Goal: Information Seeking & Learning: Learn about a topic

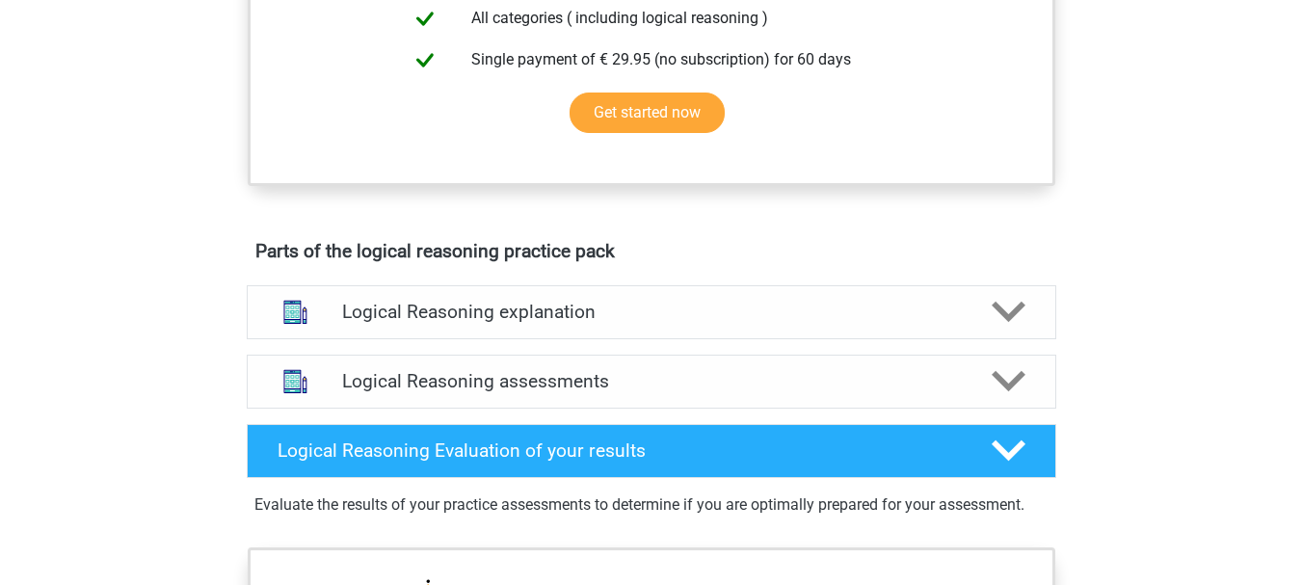
scroll to position [867, 0]
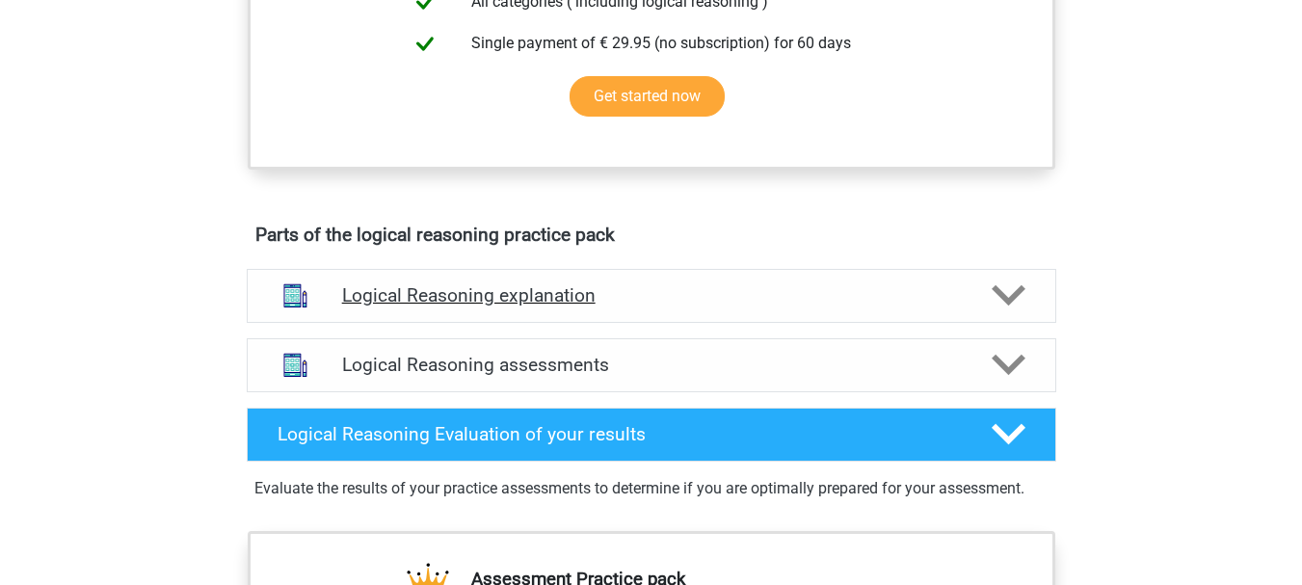
click at [1017, 306] on polygon at bounding box center [1009, 295] width 34 height 21
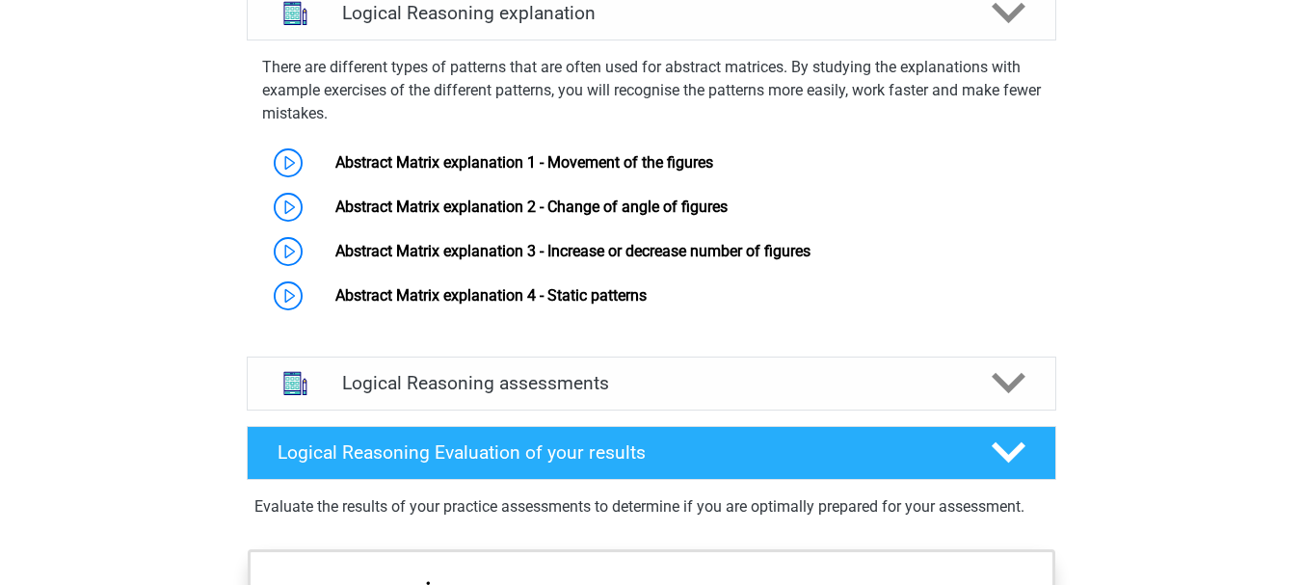
scroll to position [964, 0]
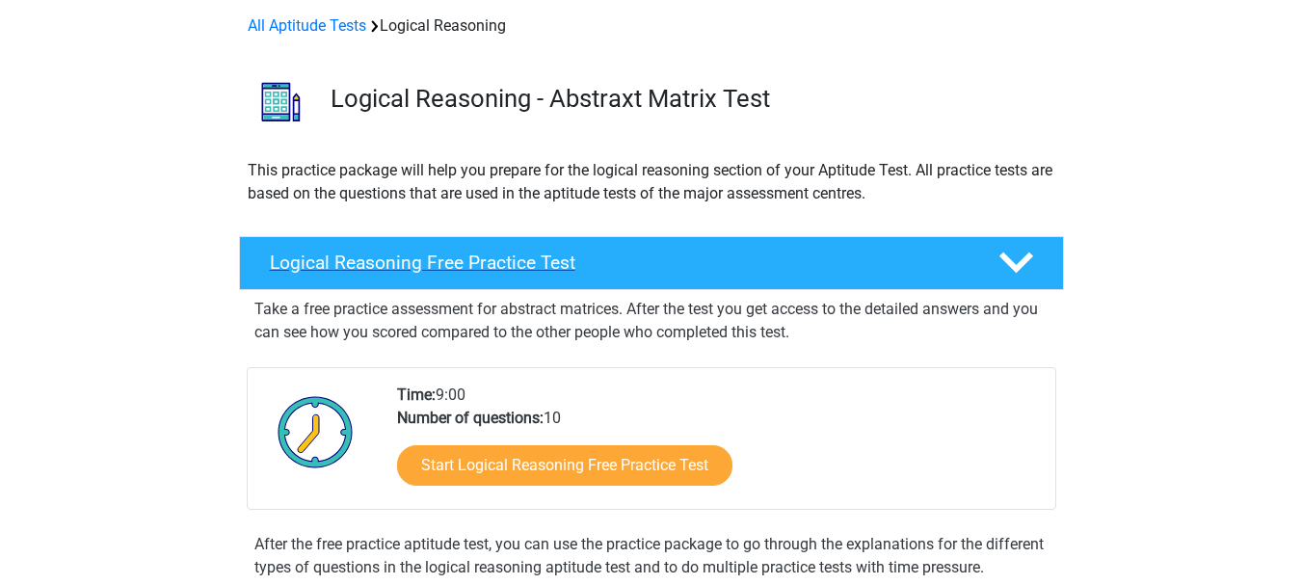
scroll to position [193, 0]
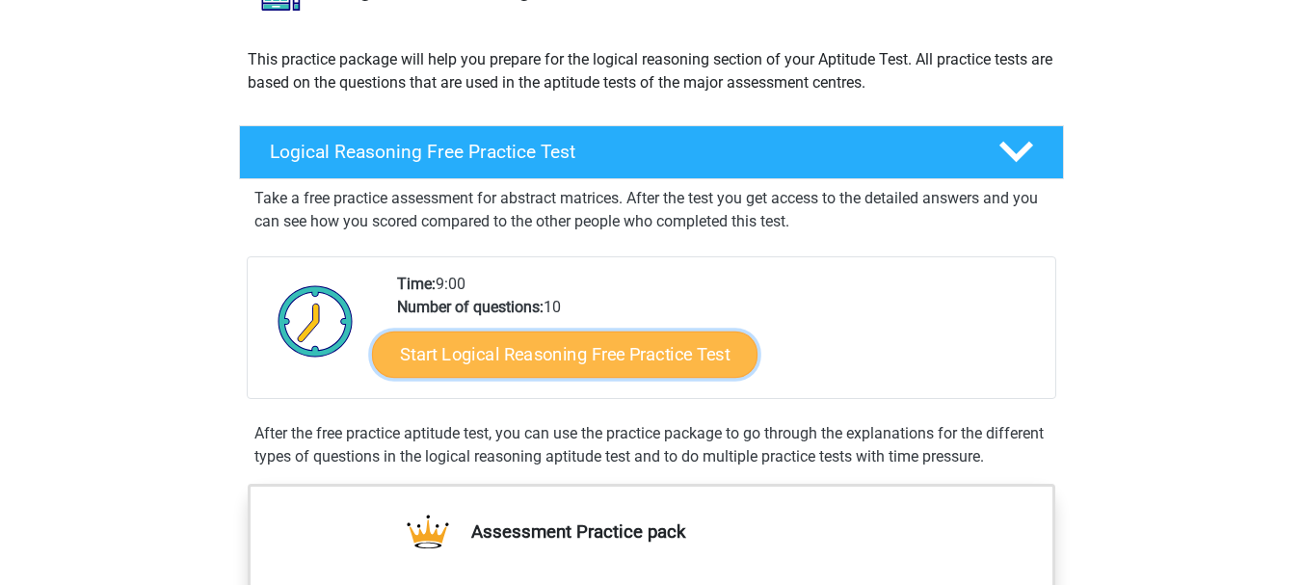
click at [607, 352] on link "Start Logical Reasoning Free Practice Test" at bounding box center [564, 354] width 385 height 46
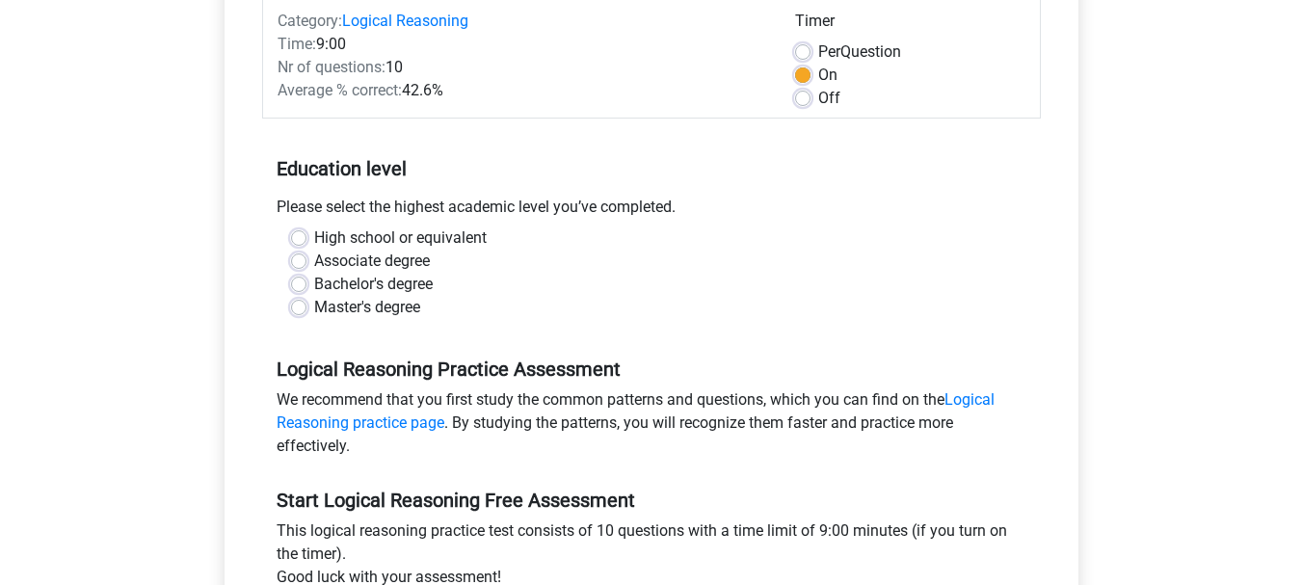
scroll to position [289, 0]
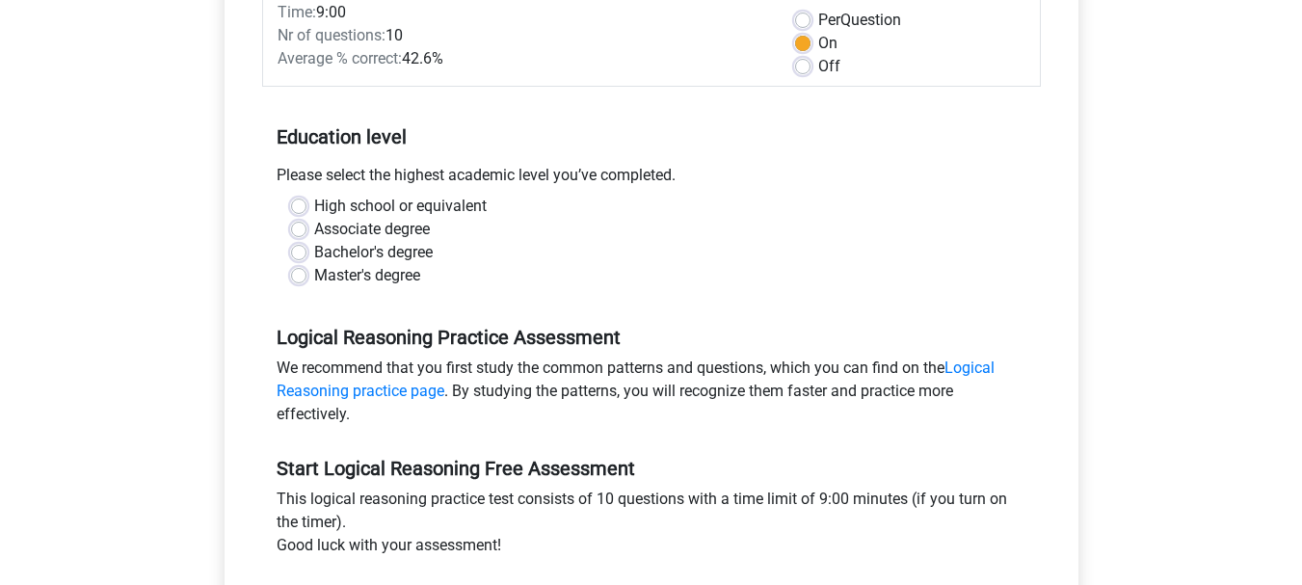
click at [430, 230] on label "Associate degree" at bounding box center [372, 229] width 116 height 23
click at [306, 230] on input "Associate degree" at bounding box center [298, 227] width 15 height 19
radio input "true"
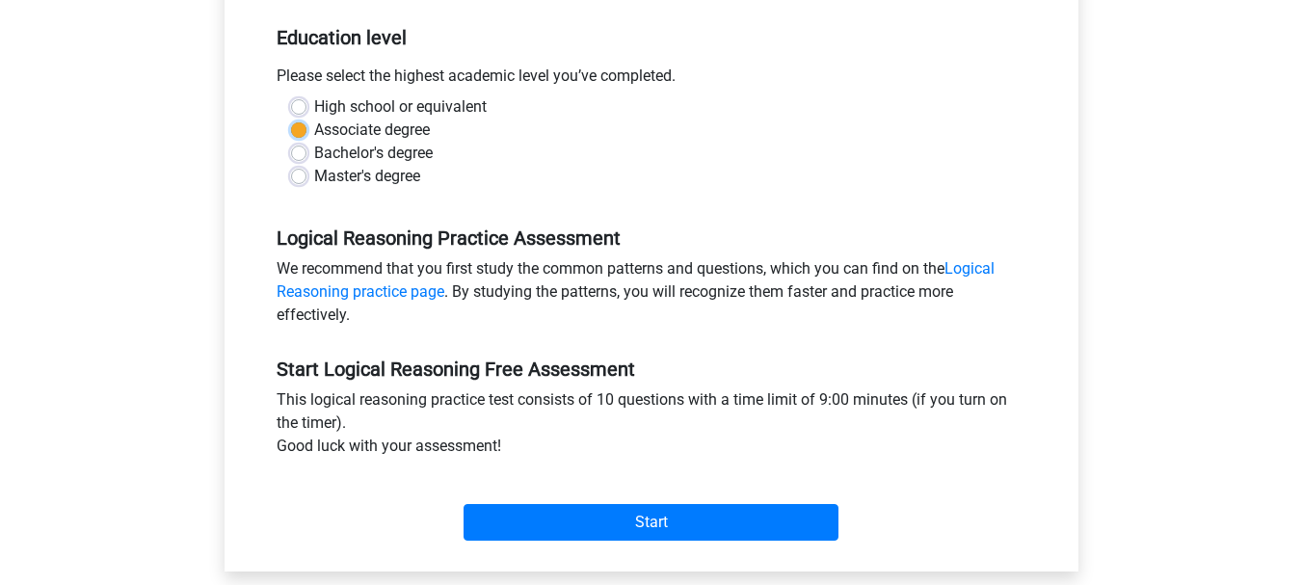
scroll to position [482, 0]
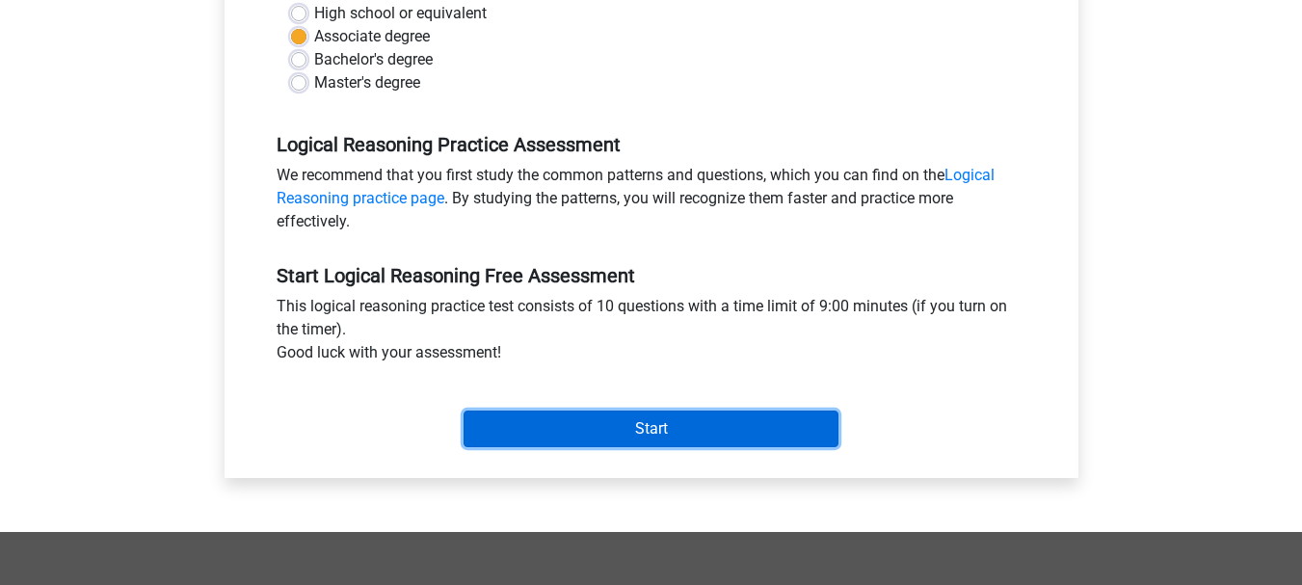
click at [747, 438] on input "Start" at bounding box center [651, 429] width 375 height 37
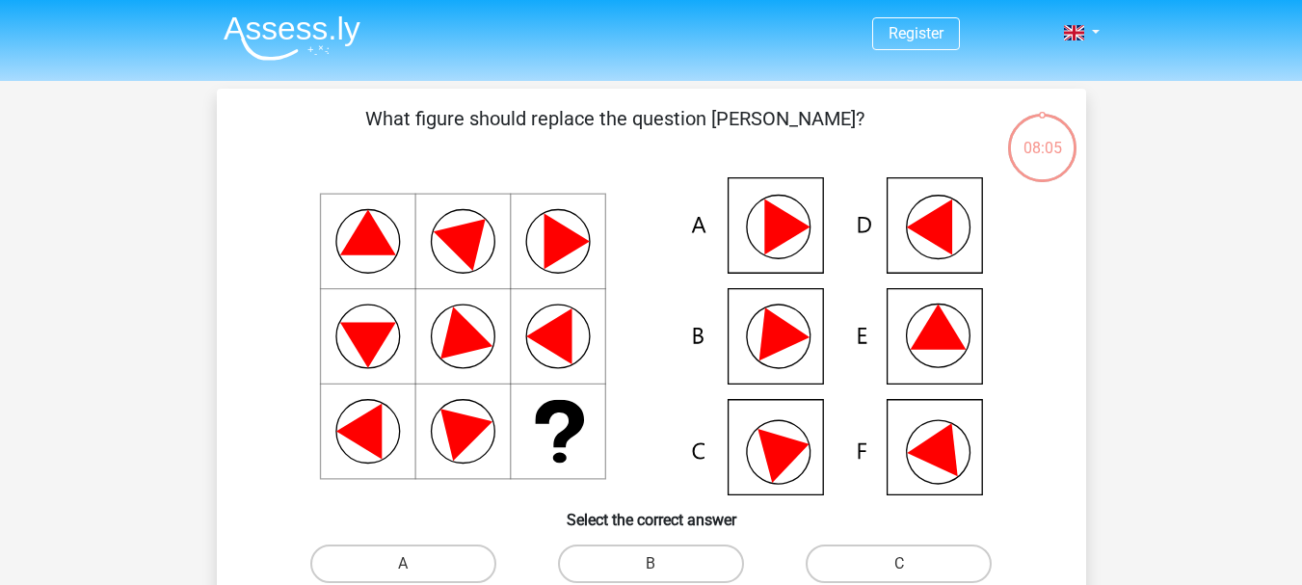
click at [940, 441] on icon at bounding box center [941, 444] width 69 height 65
click at [926, 456] on icon at bounding box center [941, 444] width 69 height 65
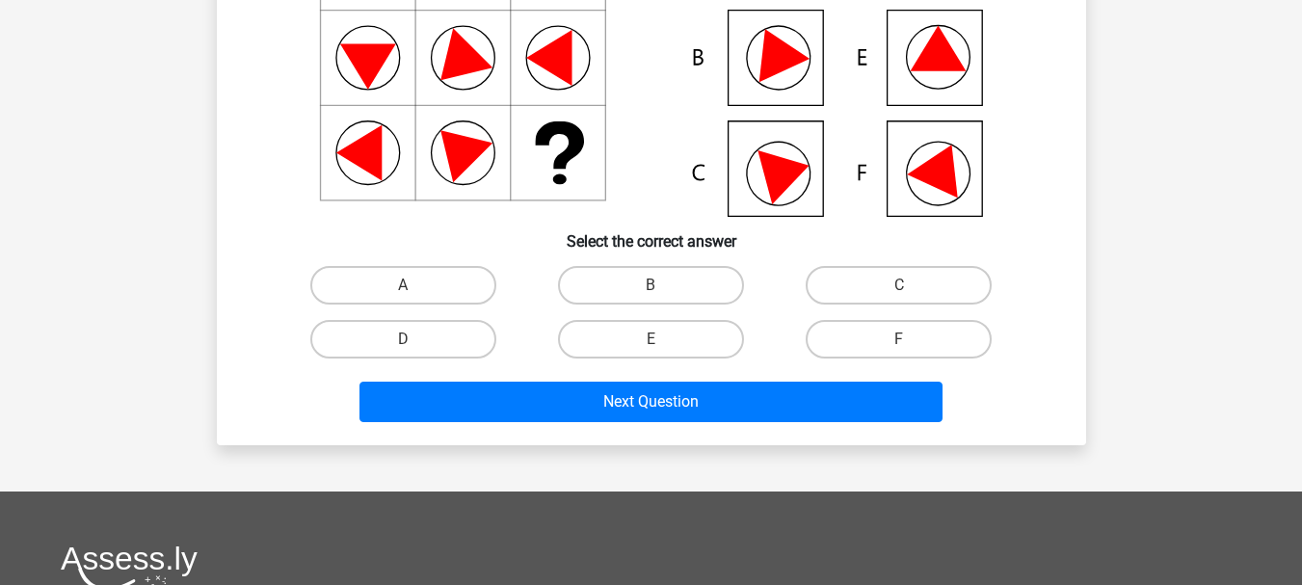
scroll to position [289, 0]
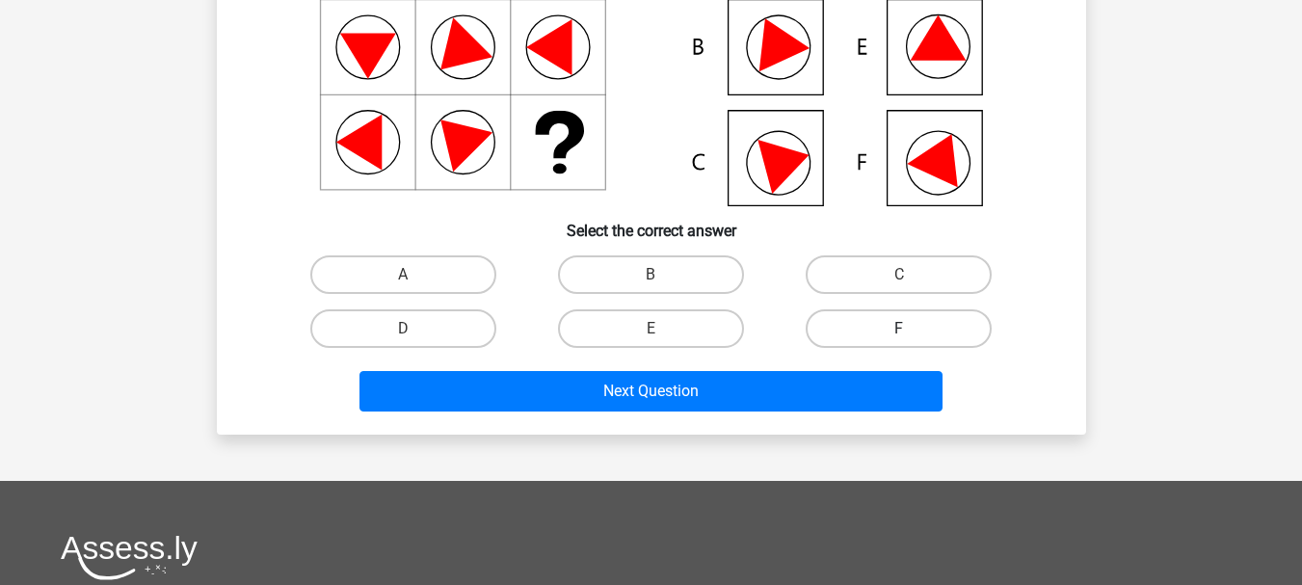
click at [830, 324] on label "F" at bounding box center [899, 328] width 186 height 39
click at [899, 329] on input "F" at bounding box center [905, 335] width 13 height 13
radio input "true"
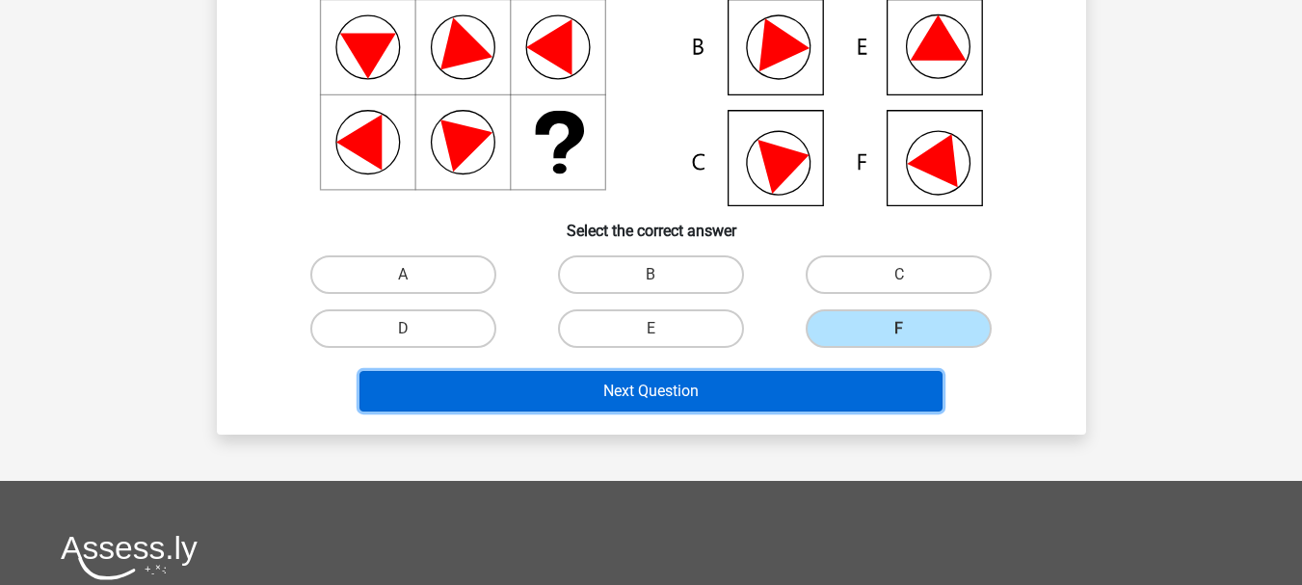
click at [709, 382] on button "Next Question" at bounding box center [650, 391] width 583 height 40
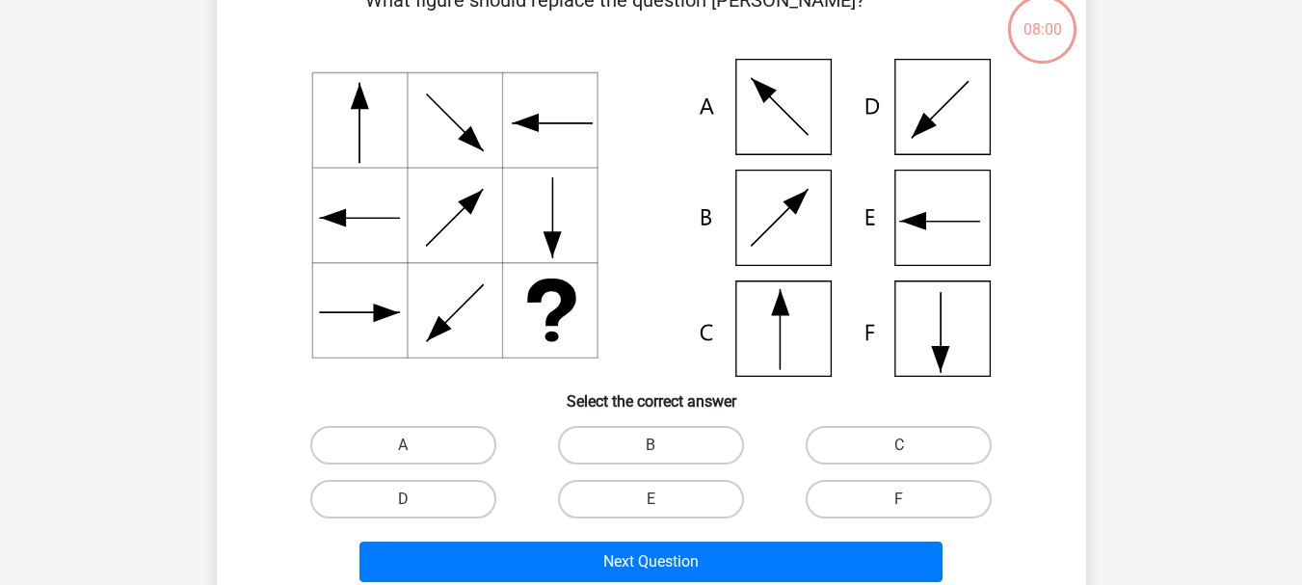
scroll to position [89, 0]
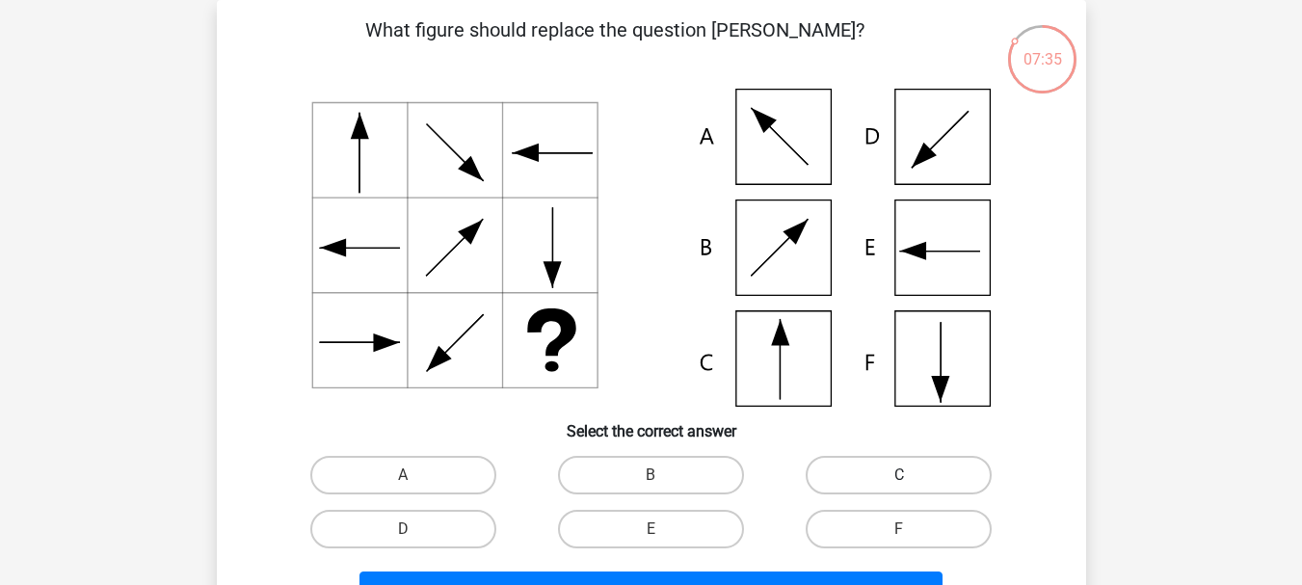
click at [875, 481] on label "C" at bounding box center [899, 475] width 186 height 39
click at [899, 481] on input "C" at bounding box center [905, 481] width 13 height 13
radio input "true"
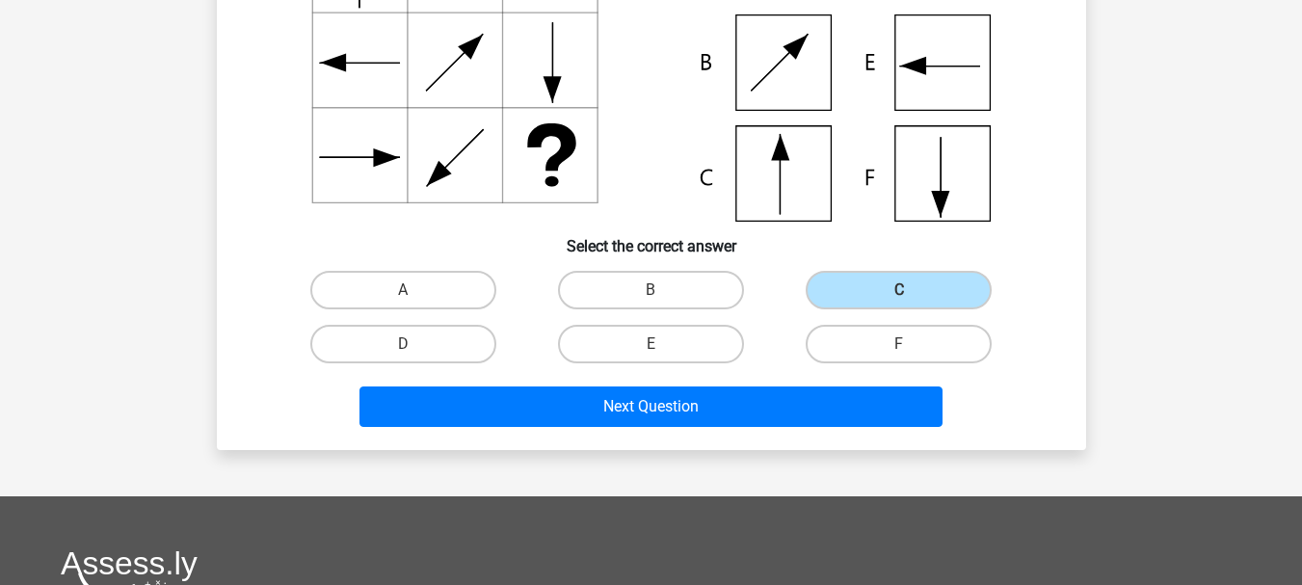
scroll to position [281, 0]
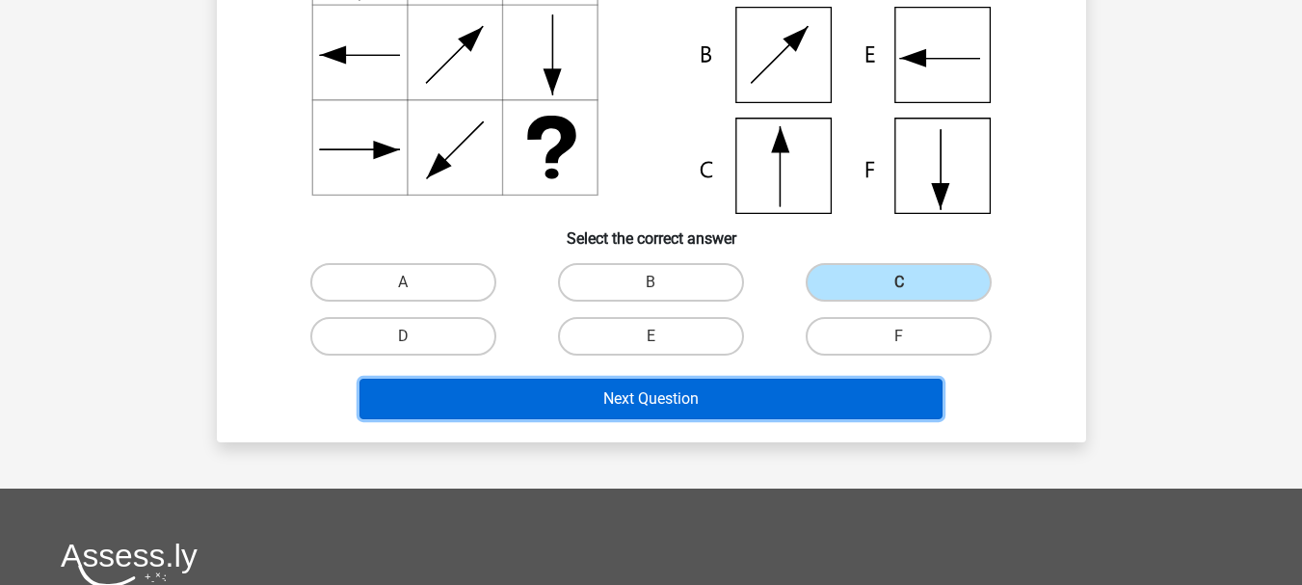
click at [701, 395] on button "Next Question" at bounding box center [650, 399] width 583 height 40
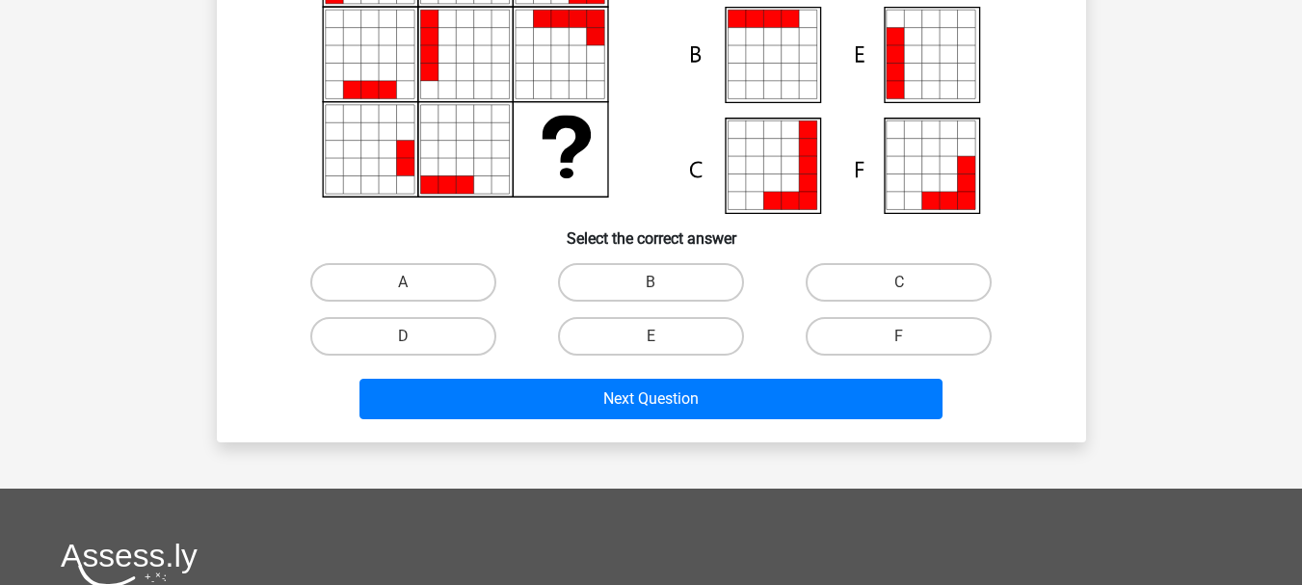
scroll to position [89, 0]
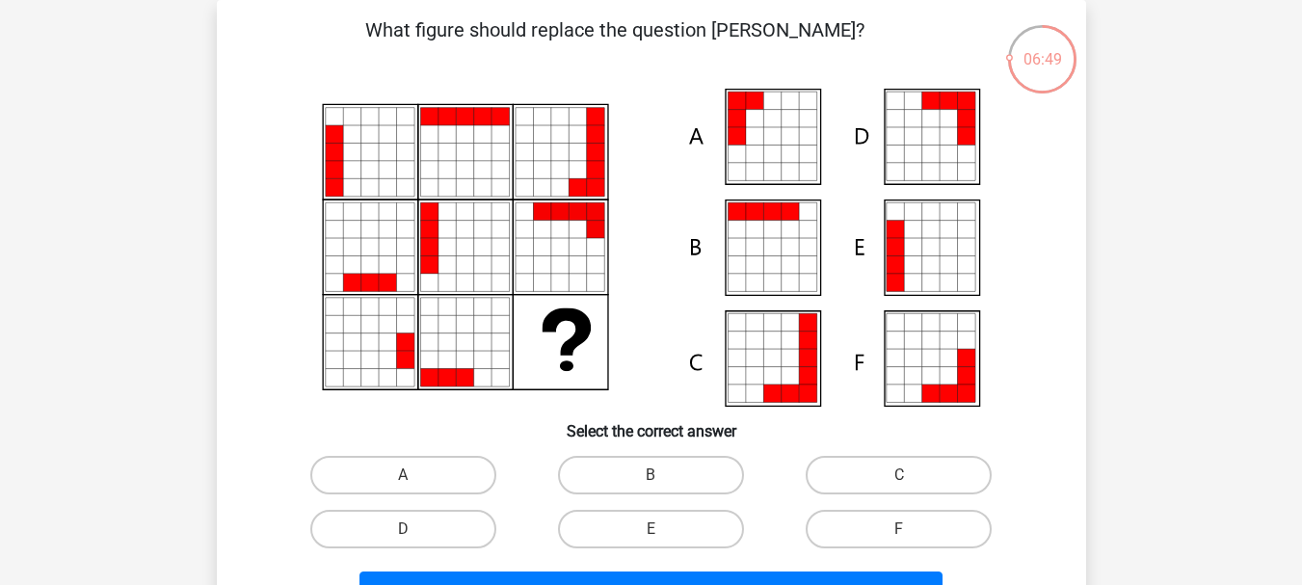
click at [953, 379] on icon at bounding box center [948, 375] width 17 height 17
click at [858, 519] on label "F" at bounding box center [899, 529] width 186 height 39
click at [899, 529] on input "F" at bounding box center [905, 535] width 13 height 13
radio input "true"
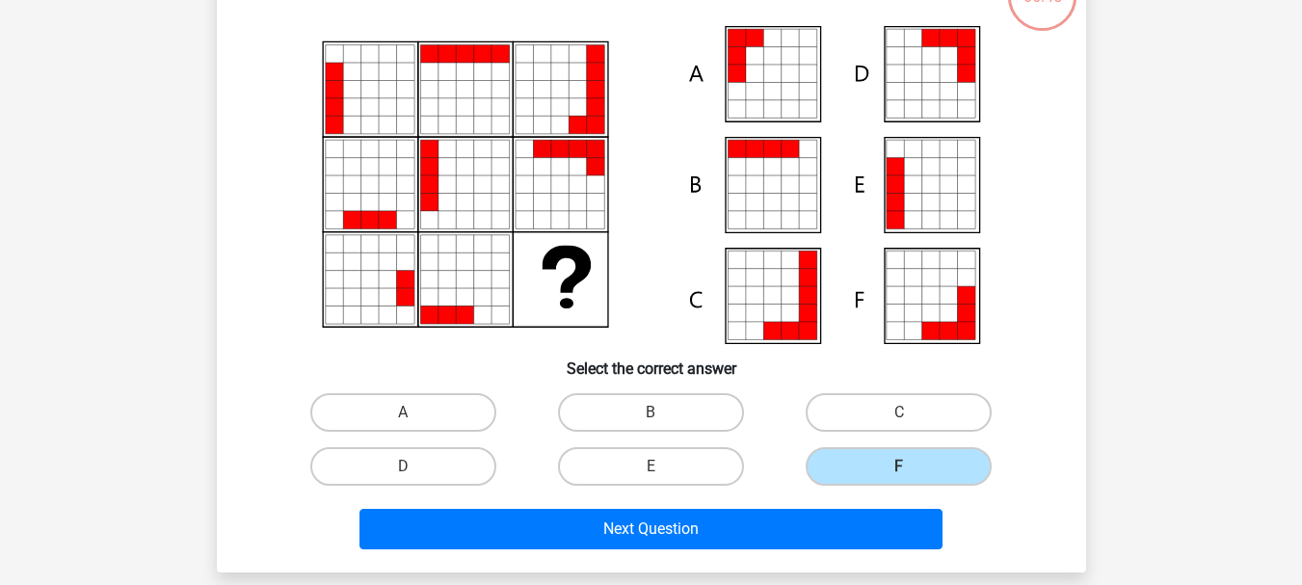
scroll to position [185, 0]
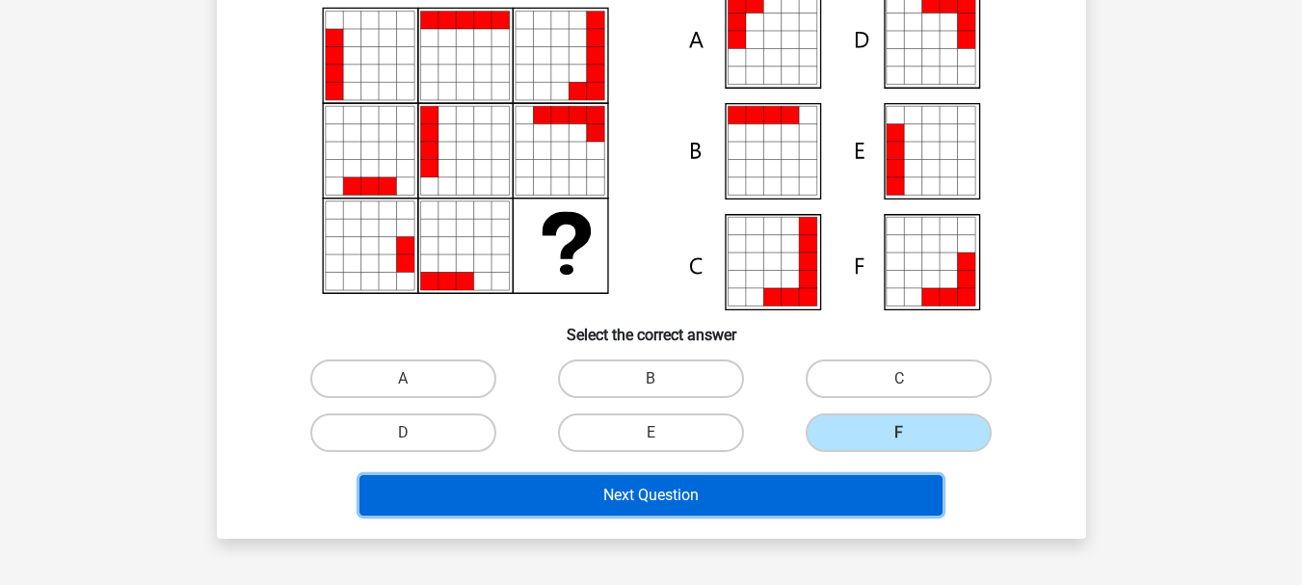
click at [624, 489] on button "Next Question" at bounding box center [650, 495] width 583 height 40
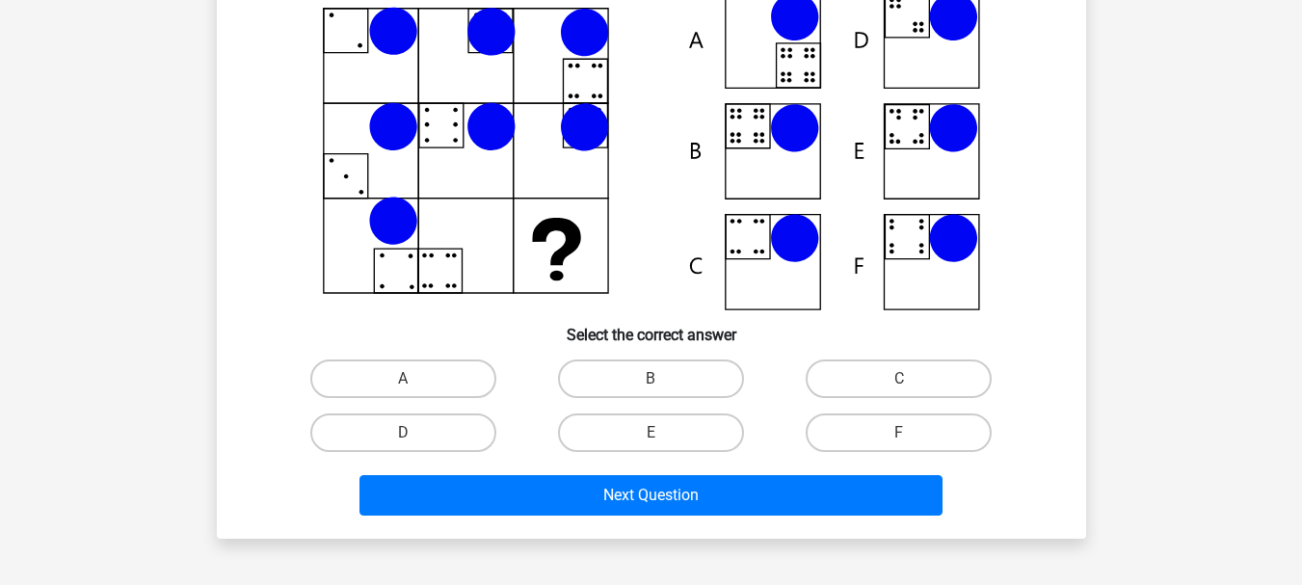
scroll to position [89, 0]
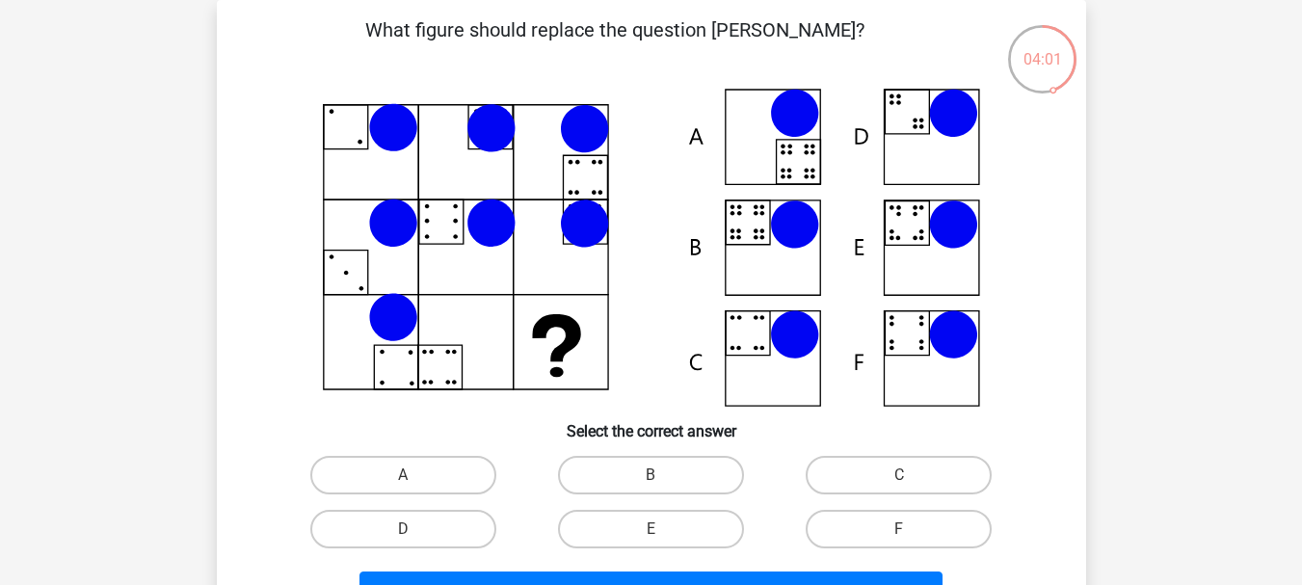
click at [916, 258] on icon at bounding box center [651, 248] width 777 height 318
click at [679, 525] on label "E" at bounding box center [651, 529] width 186 height 39
click at [663, 529] on input "E" at bounding box center [657, 535] width 13 height 13
radio input "true"
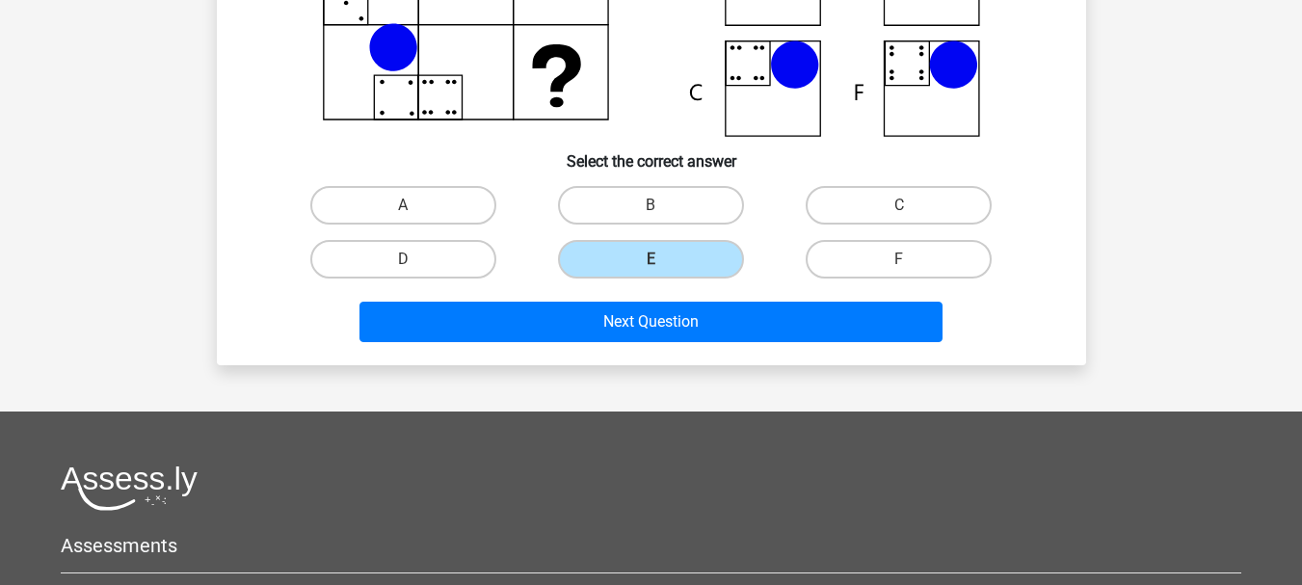
scroll to position [378, 0]
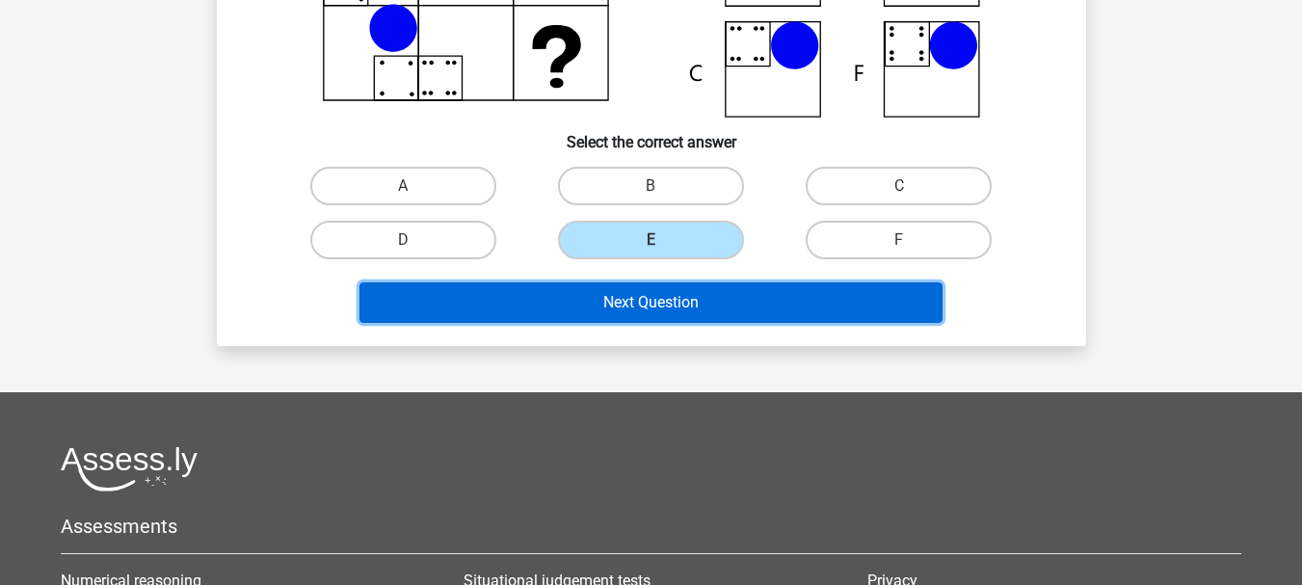
click at [625, 298] on button "Next Question" at bounding box center [650, 302] width 583 height 40
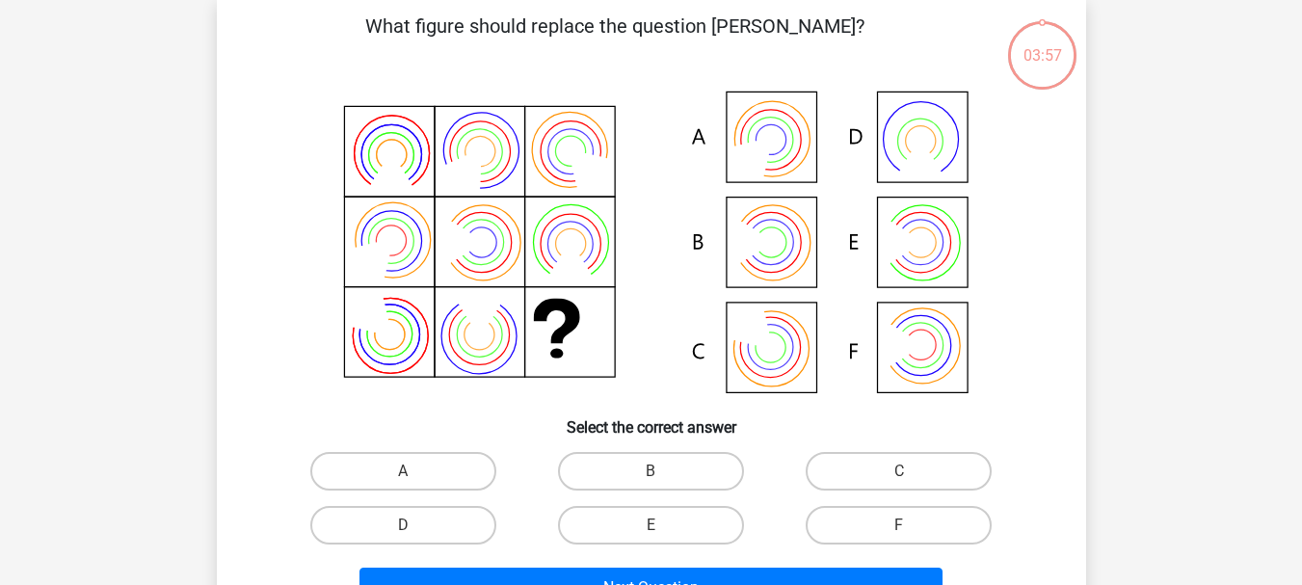
scroll to position [89, 0]
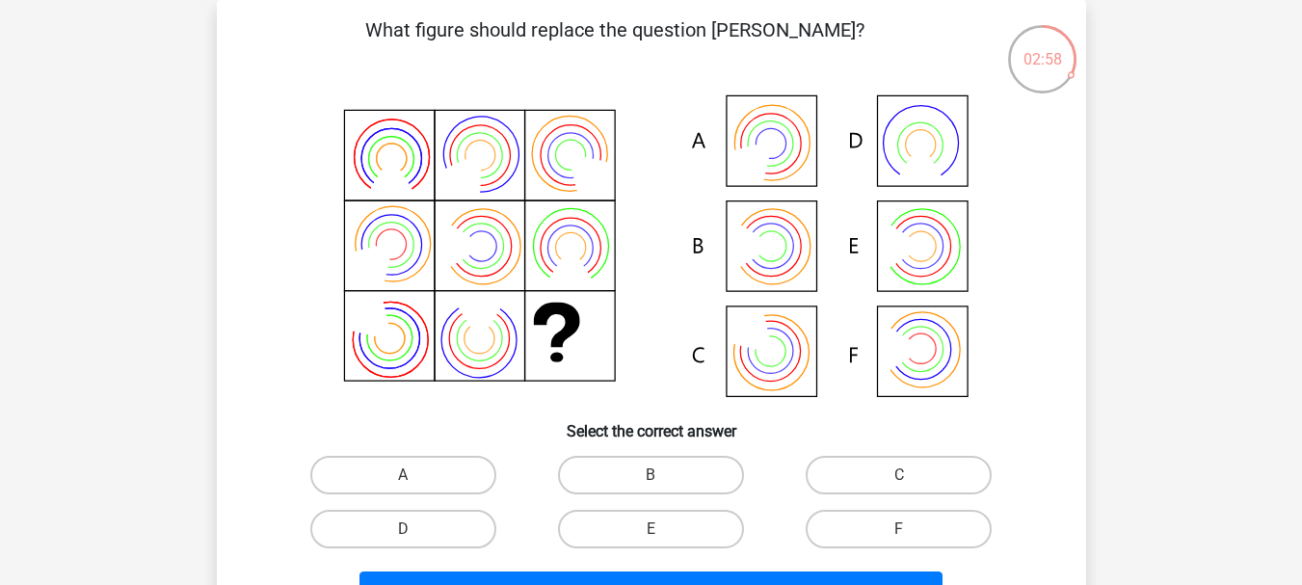
click at [788, 118] on icon at bounding box center [651, 248] width 777 height 318
click at [445, 481] on label "A" at bounding box center [403, 475] width 186 height 39
click at [415, 481] on input "A" at bounding box center [409, 481] width 13 height 13
radio input "true"
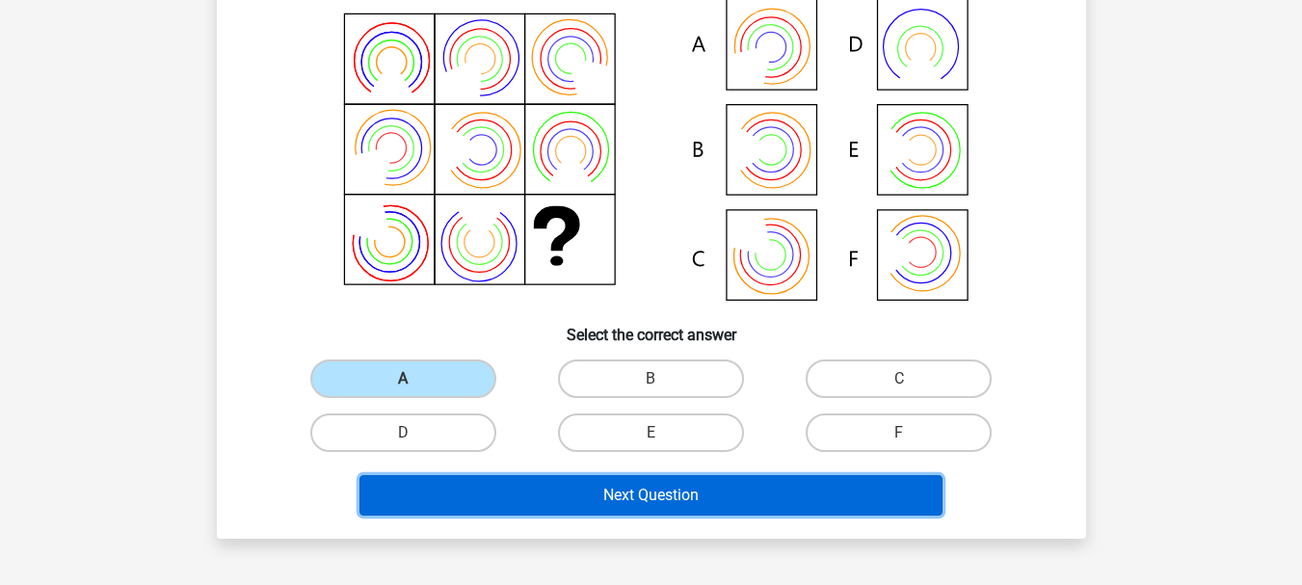
click at [761, 489] on button "Next Question" at bounding box center [650, 495] width 583 height 40
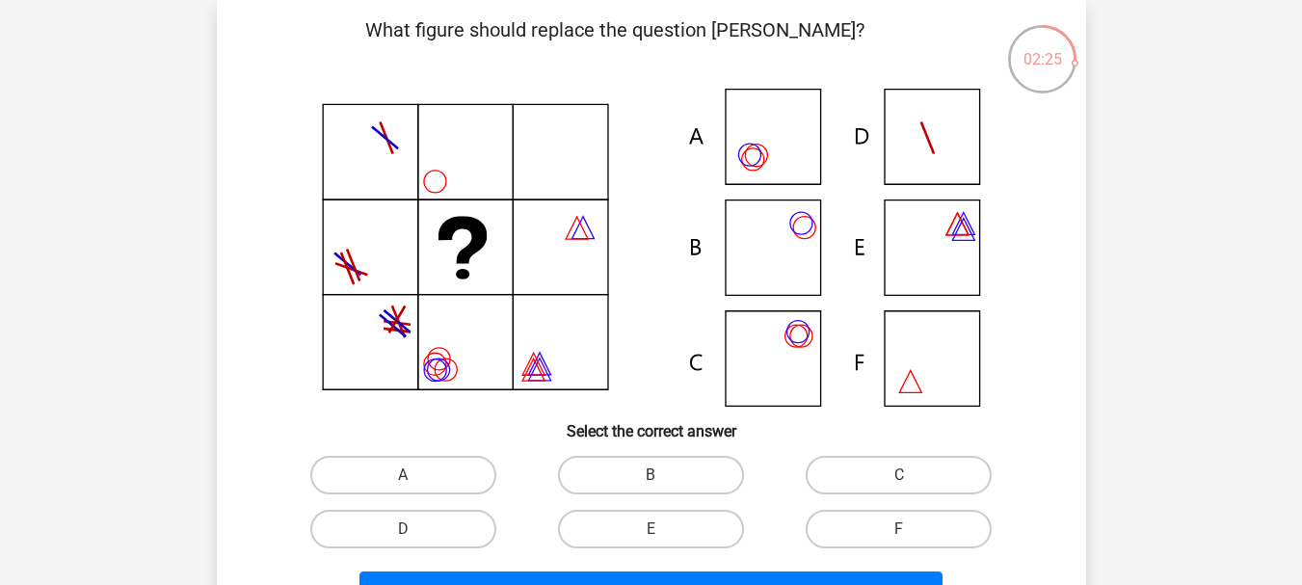
click at [745, 142] on icon at bounding box center [651, 248] width 777 height 318
click at [409, 465] on label "A" at bounding box center [403, 475] width 186 height 39
click at [409, 475] on input "A" at bounding box center [409, 481] width 13 height 13
radio input "true"
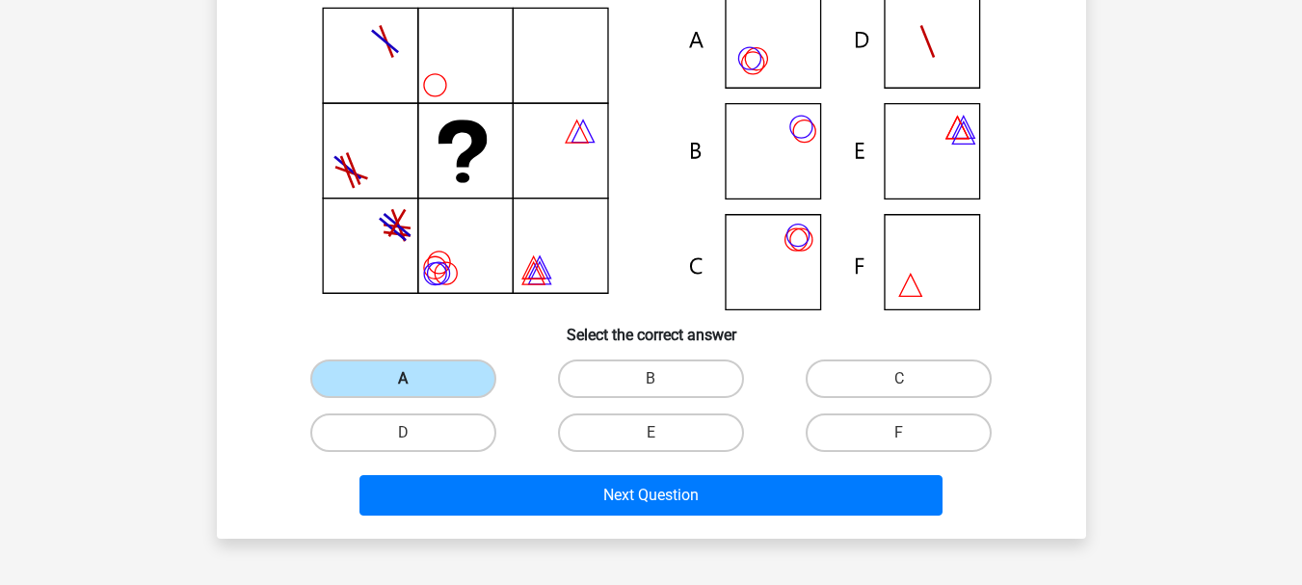
scroll to position [281, 0]
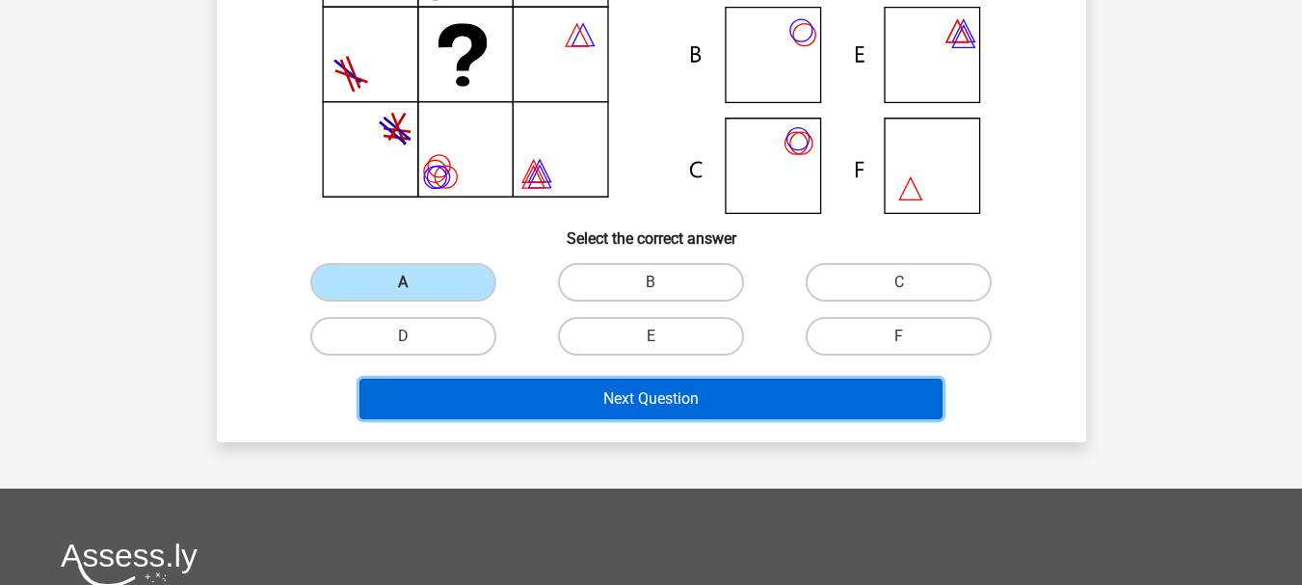
click at [661, 398] on button "Next Question" at bounding box center [650, 399] width 583 height 40
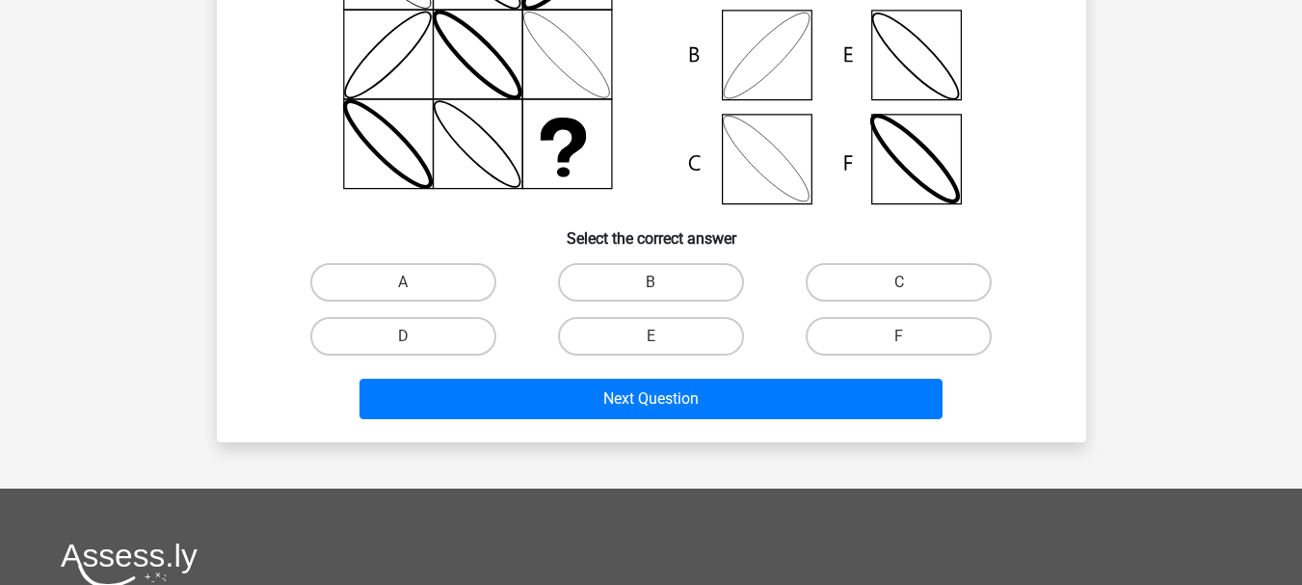
scroll to position [89, 0]
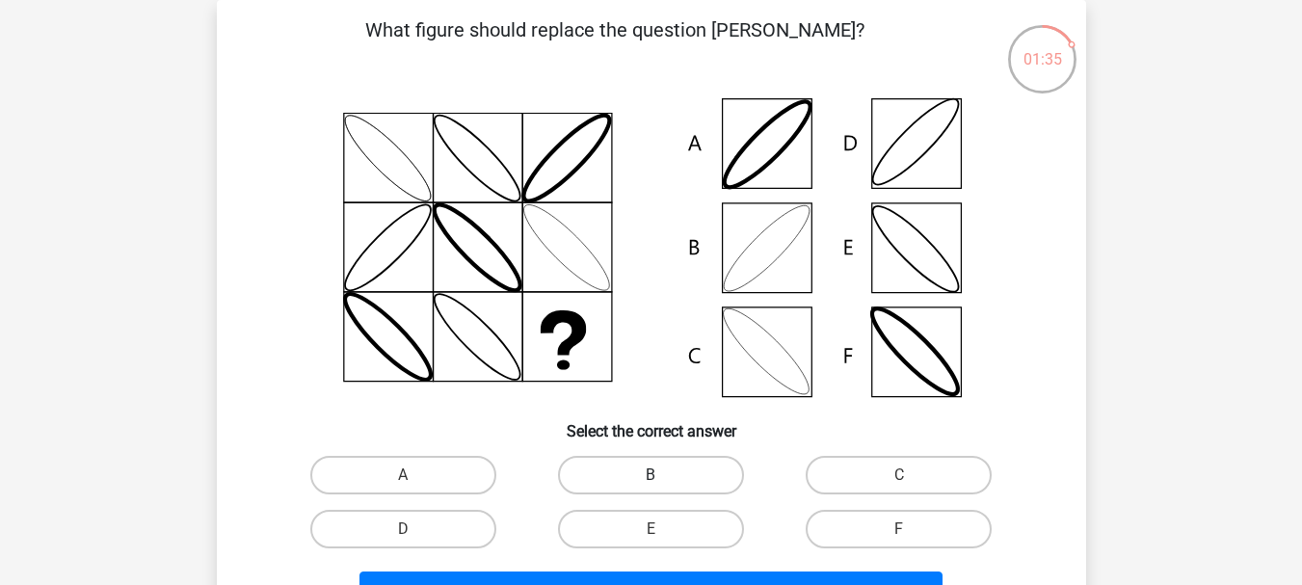
click at [621, 474] on label "B" at bounding box center [651, 475] width 186 height 39
click at [651, 475] on input "B" at bounding box center [657, 481] width 13 height 13
radio input "true"
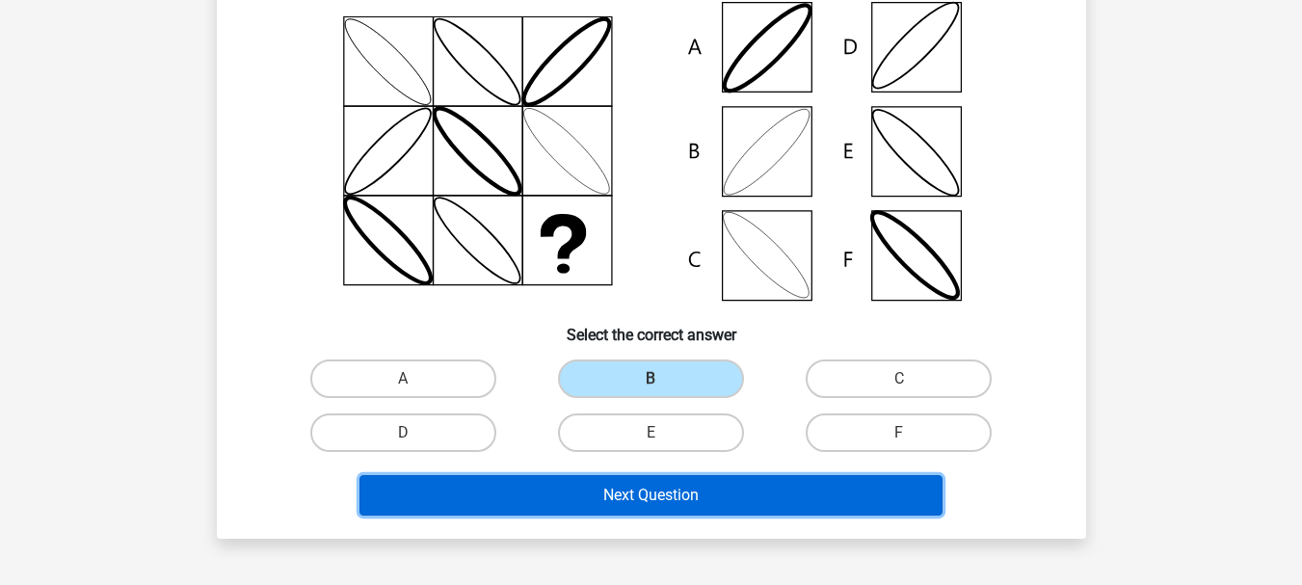
click at [665, 501] on button "Next Question" at bounding box center [650, 495] width 583 height 40
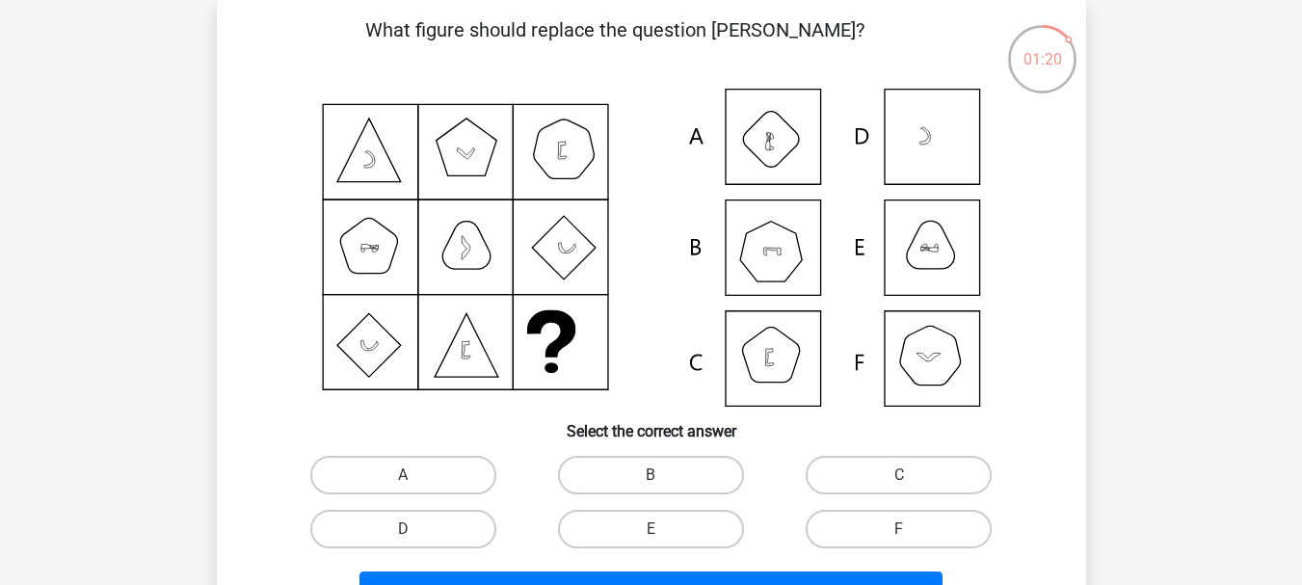
click at [773, 251] on icon at bounding box center [771, 252] width 17 height 8
click at [643, 468] on label "B" at bounding box center [651, 475] width 186 height 39
click at [651, 475] on input "B" at bounding box center [657, 481] width 13 height 13
radio input "true"
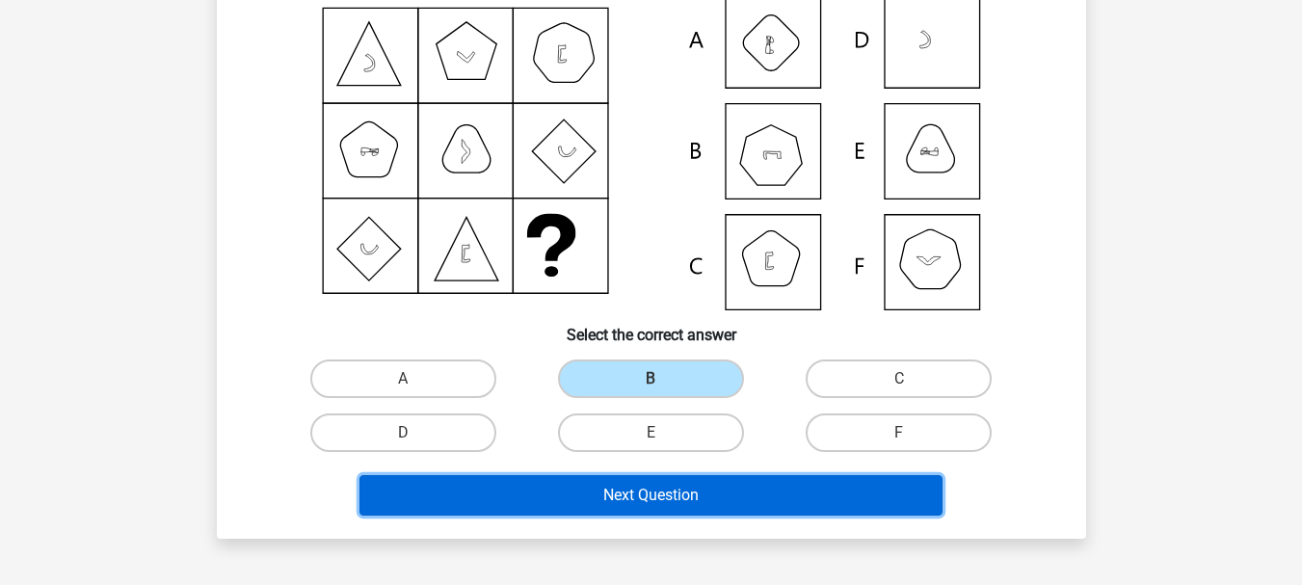
click at [651, 487] on button "Next Question" at bounding box center [650, 495] width 583 height 40
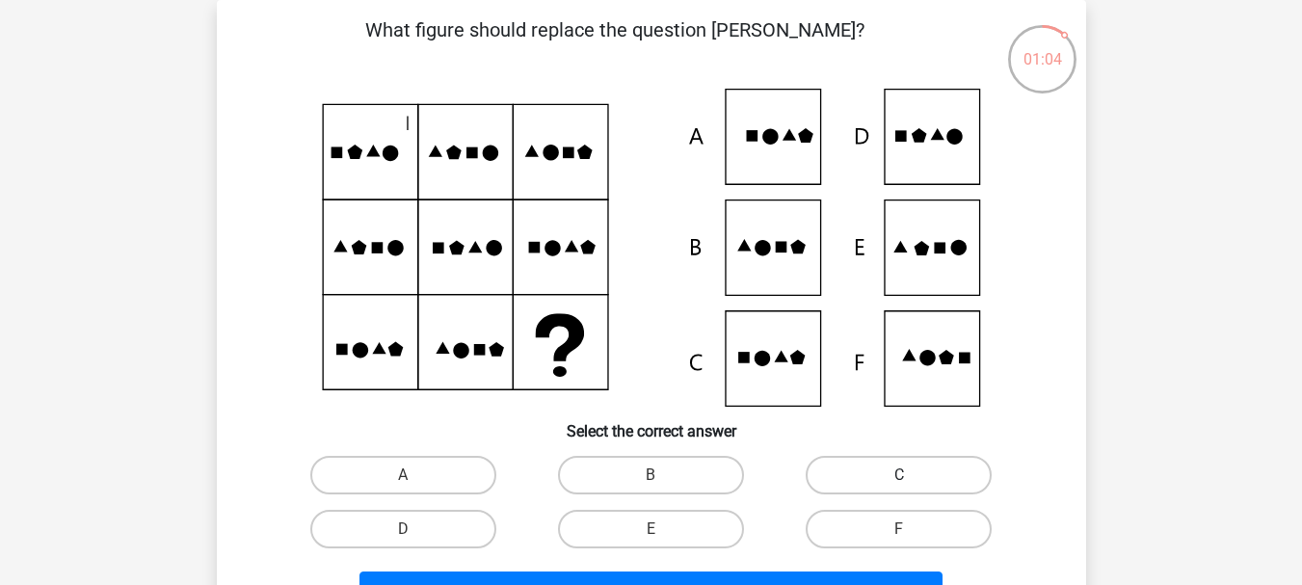
click at [863, 470] on label "C" at bounding box center [899, 475] width 186 height 39
click at [899, 475] on input "C" at bounding box center [905, 481] width 13 height 13
radio input "true"
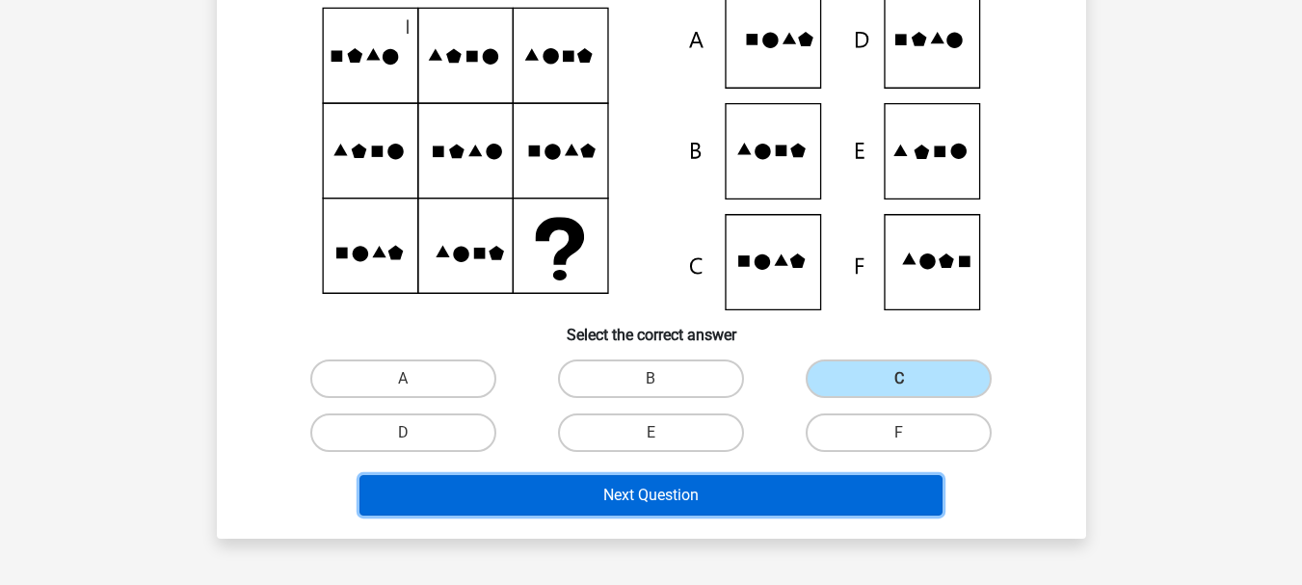
click at [781, 499] on button "Next Question" at bounding box center [650, 495] width 583 height 40
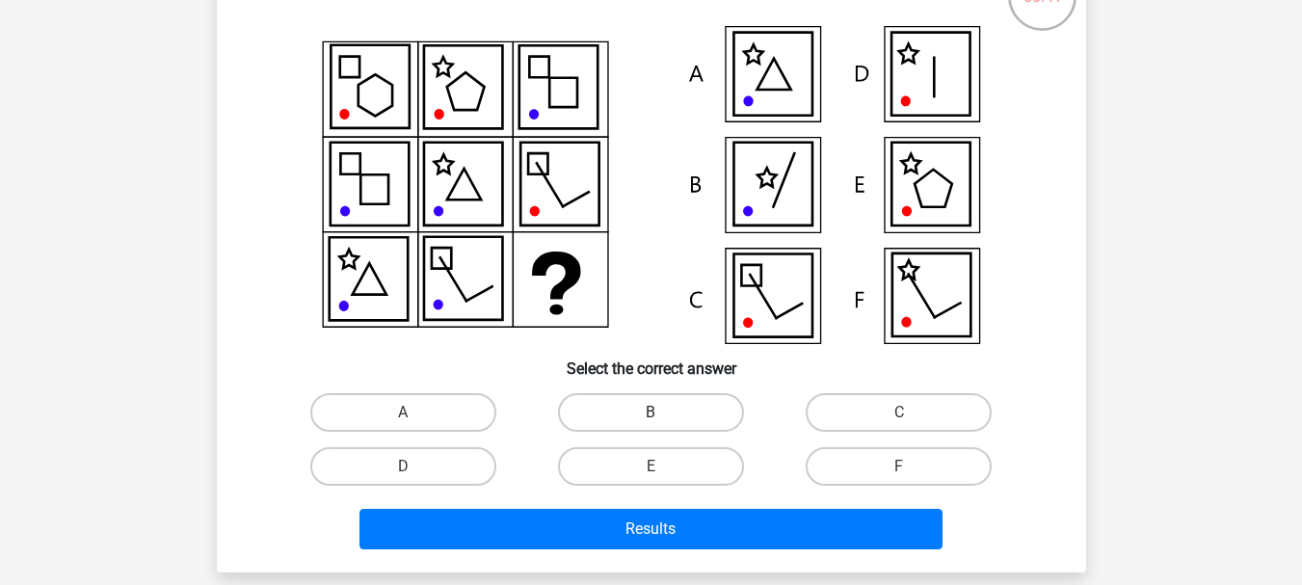
scroll to position [185, 0]
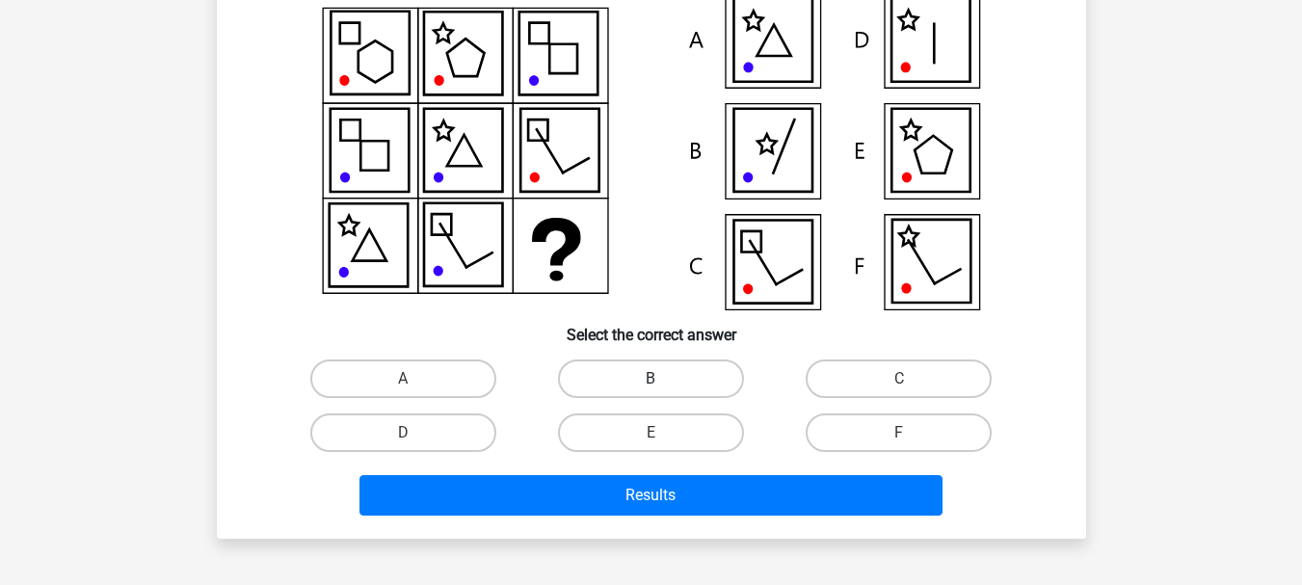
click at [632, 377] on label "B" at bounding box center [651, 378] width 186 height 39
click at [651, 379] on input "B" at bounding box center [657, 385] width 13 height 13
radio input "true"
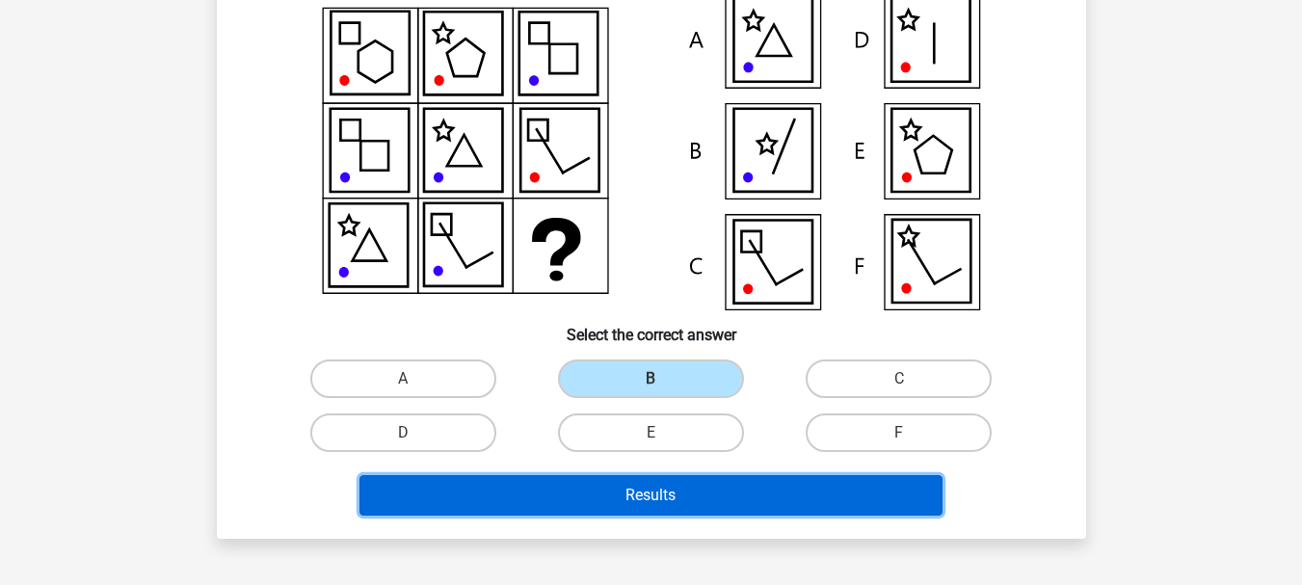
click at [651, 506] on button "Results" at bounding box center [650, 495] width 583 height 40
